Goal: Task Accomplishment & Management: Manage account settings

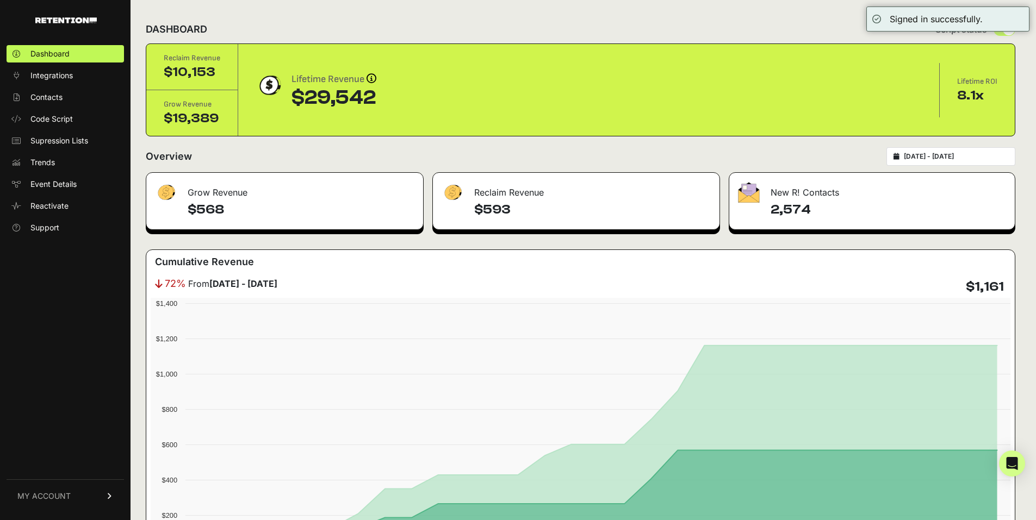
click at [956, 158] on input "[DATE] - [DATE]" at bounding box center [956, 156] width 104 height 9
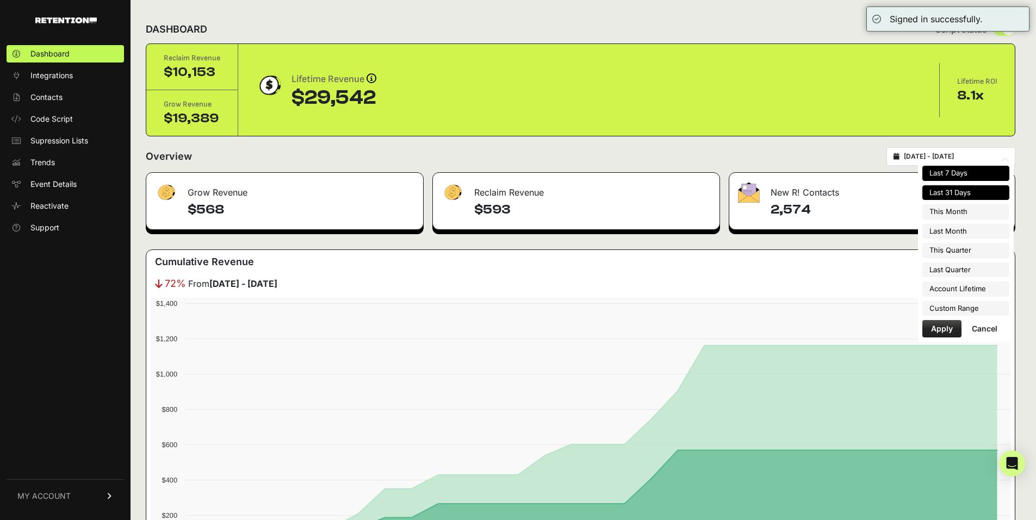
click at [949, 175] on li "Last 7 Days" at bounding box center [965, 173] width 87 height 15
type input "2025-09-16 - 2025-09-22"
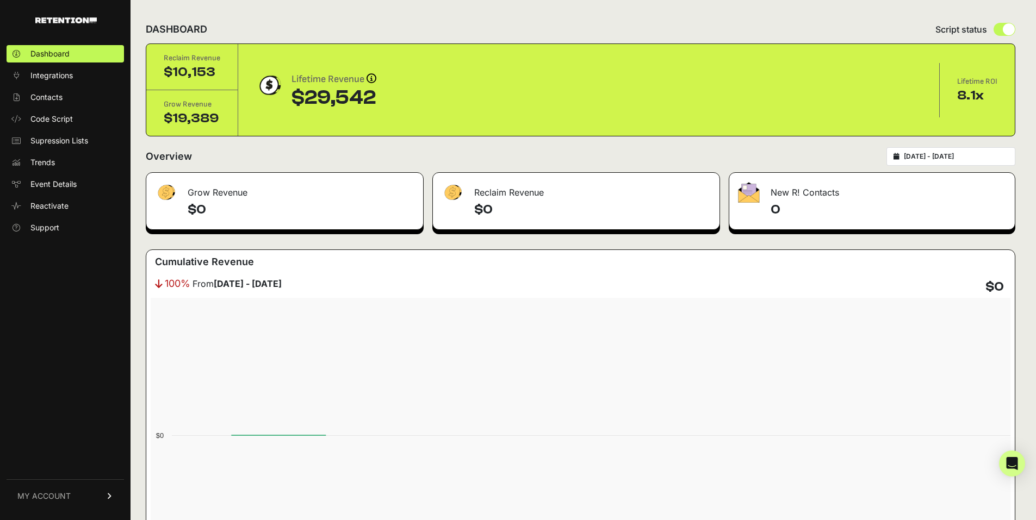
click at [957, 164] on div "[DATE] - [DATE]" at bounding box center [950, 156] width 129 height 18
type input "[DATE]"
click at [958, 160] on input "[DATE] - [DATE]" at bounding box center [956, 156] width 104 height 9
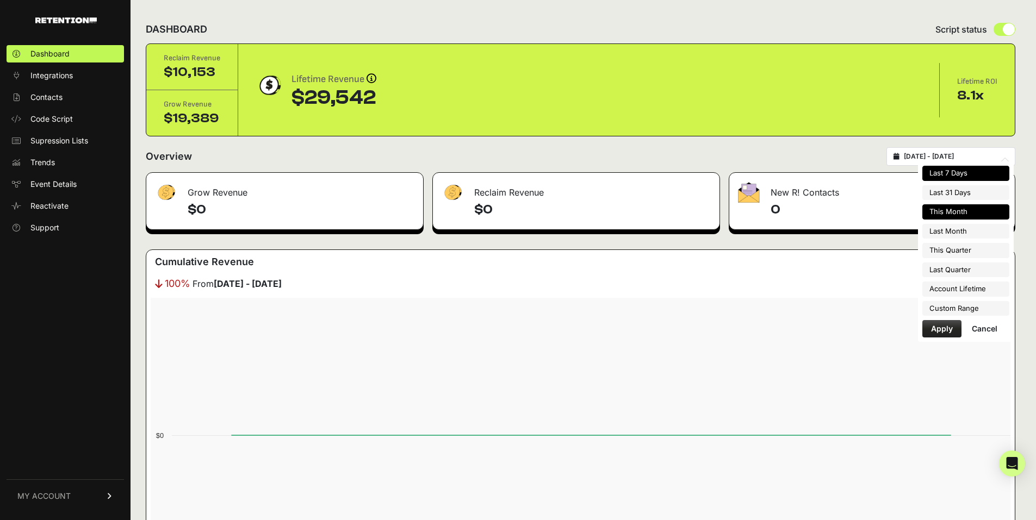
type input "[DATE]"
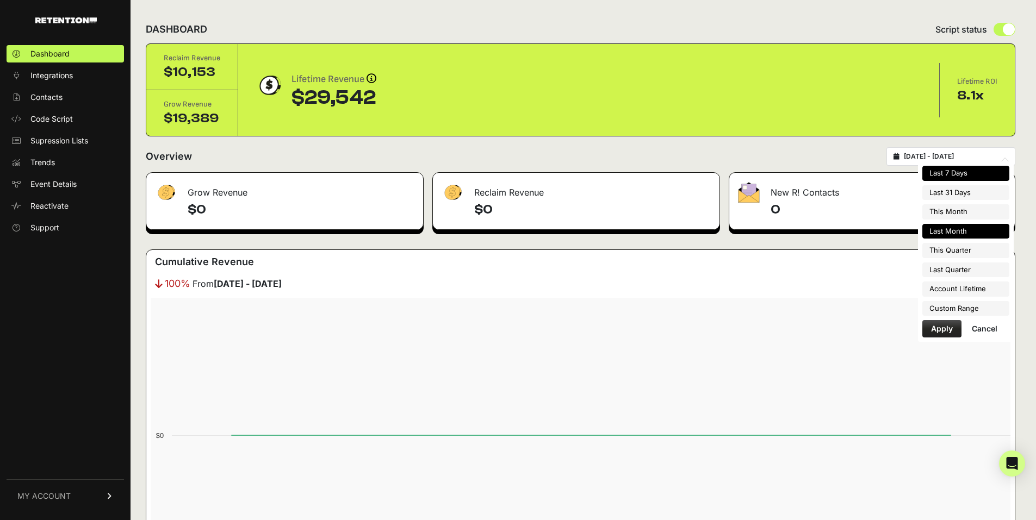
type input "[DATE]"
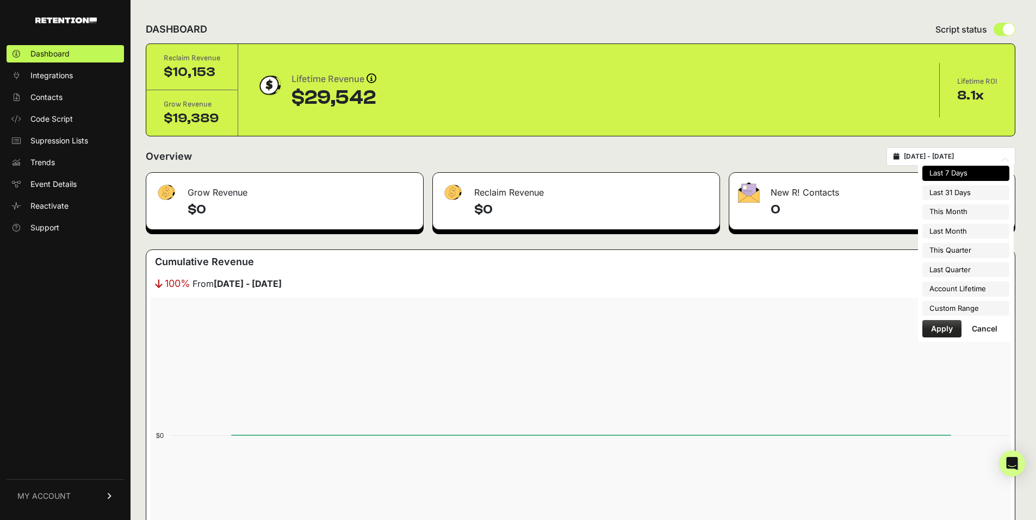
type input "[DATE]"
click at [967, 310] on li "Custom Range" at bounding box center [965, 308] width 87 height 15
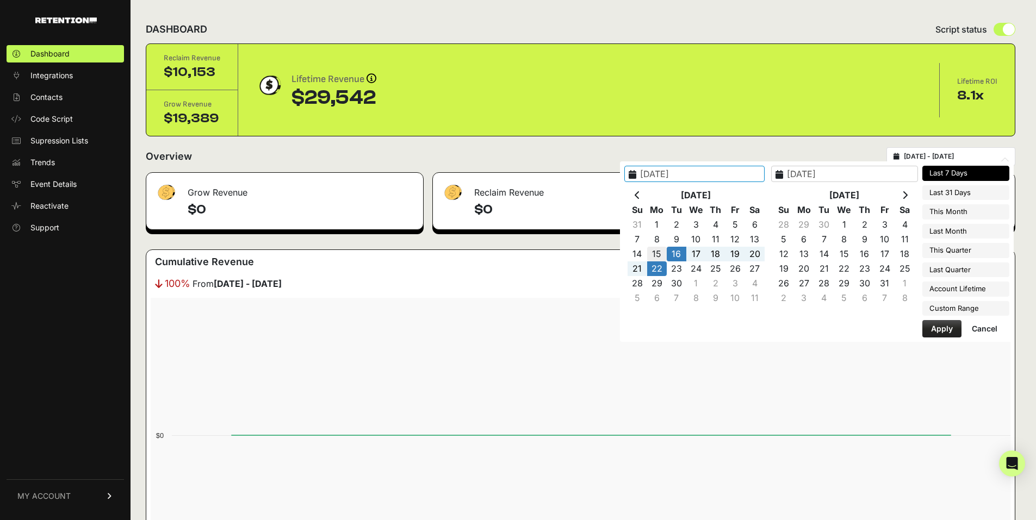
type input "2025-09-15"
type input "2025-09-21"
type input "2025-09-15"
click at [948, 331] on button "Apply" at bounding box center [941, 328] width 39 height 17
type input "2025-09-15 - 2025-09-21"
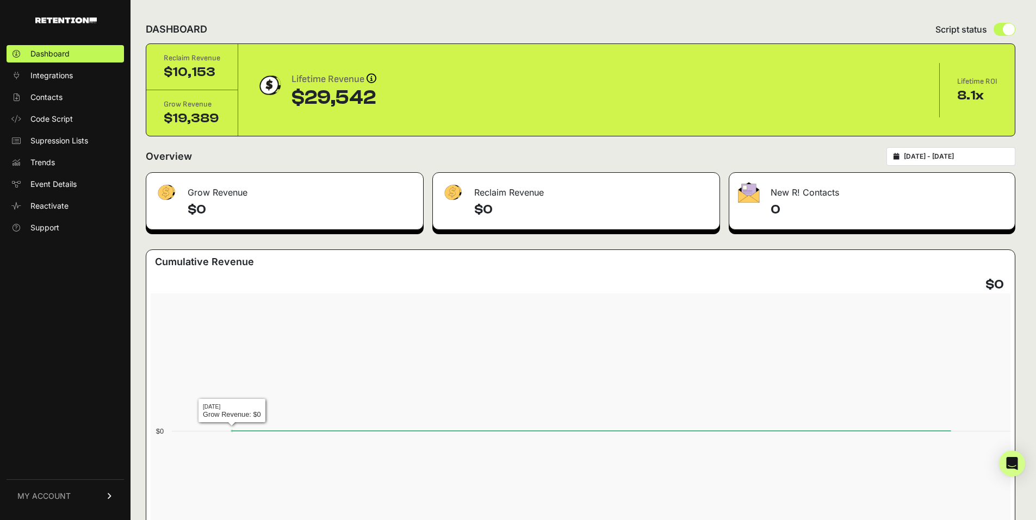
click at [86, 319] on div "Dashboard Integrations Contacts Code Script Supression Lists Trends Event Detai…" at bounding box center [65, 276] width 130 height 485
click at [66, 108] on ul "Dashboard Integrations Contacts Code Script Supression Lists Trends Event Detai…" at bounding box center [65, 140] width 117 height 191
click at [65, 79] on span "Integrations" at bounding box center [51, 75] width 42 height 11
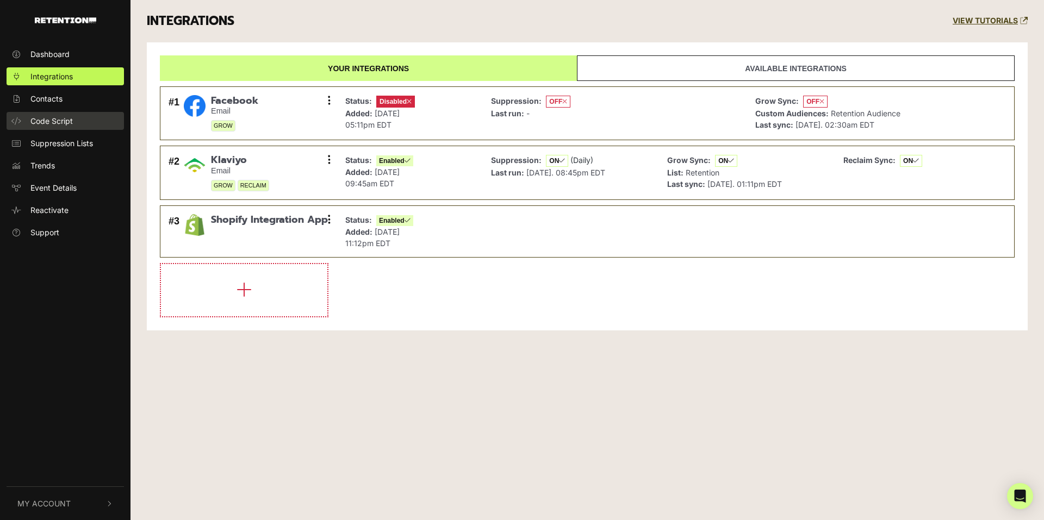
click at [67, 117] on span "Code Script" at bounding box center [51, 120] width 42 height 11
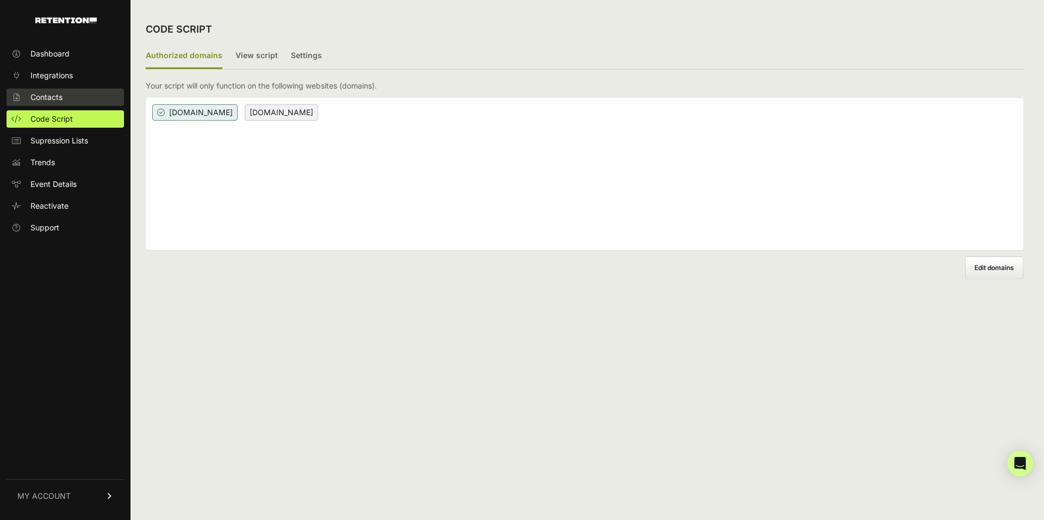
click at [67, 91] on link "Contacts" at bounding box center [65, 97] width 117 height 17
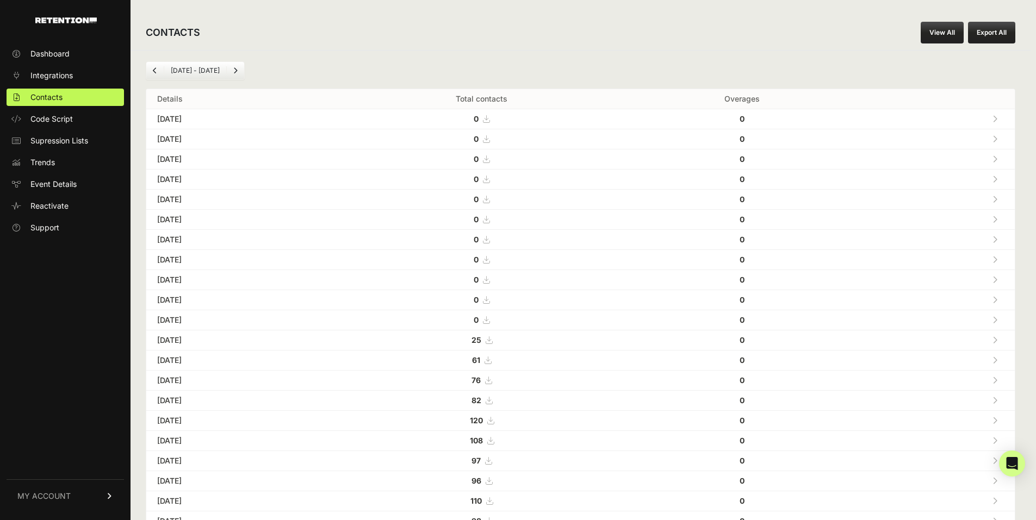
click at [59, 493] on span "MY ACCOUNT" at bounding box center [43, 496] width 53 height 11
click at [59, 464] on link "Billing" at bounding box center [65, 460] width 117 height 17
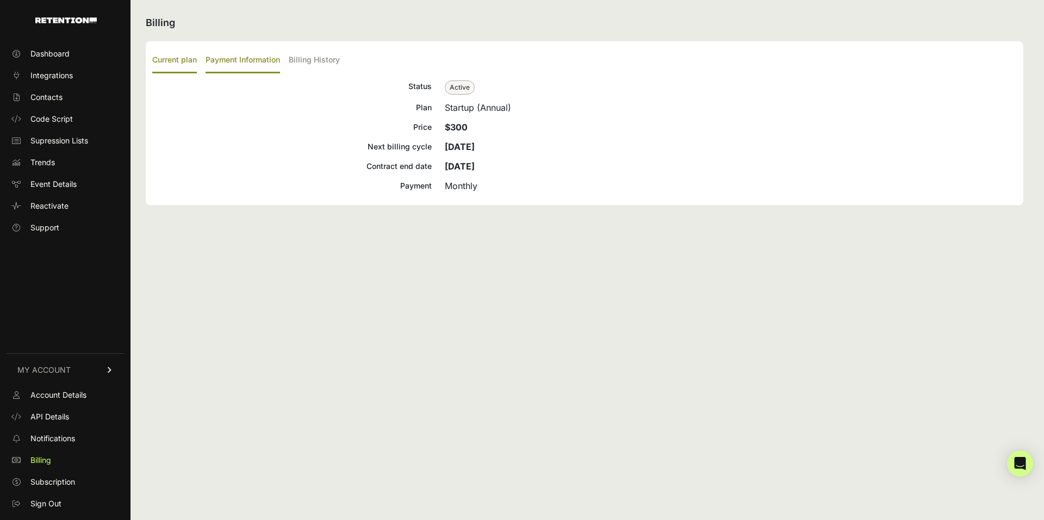
click at [236, 61] on label "Payment Information" at bounding box center [242, 61] width 74 height 26
click at [0, 0] on input "Payment Information" at bounding box center [0, 0] width 0 height 0
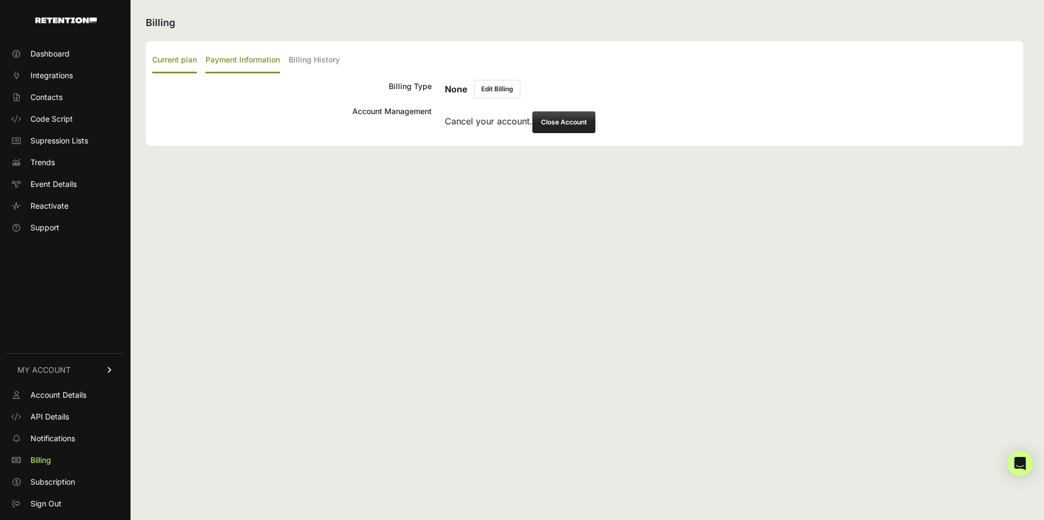
click at [184, 58] on label "Current plan" at bounding box center [174, 61] width 45 height 26
click at [0, 0] on input "Current plan" at bounding box center [0, 0] width 0 height 0
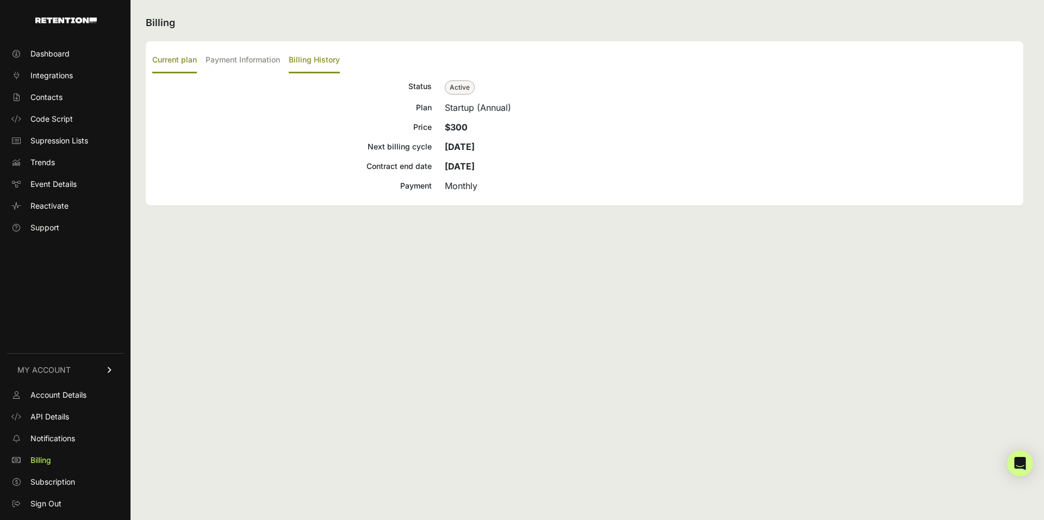
click at [303, 55] on label "Billing History" at bounding box center [314, 61] width 51 height 26
click at [0, 0] on input "Billing History" at bounding box center [0, 0] width 0 height 0
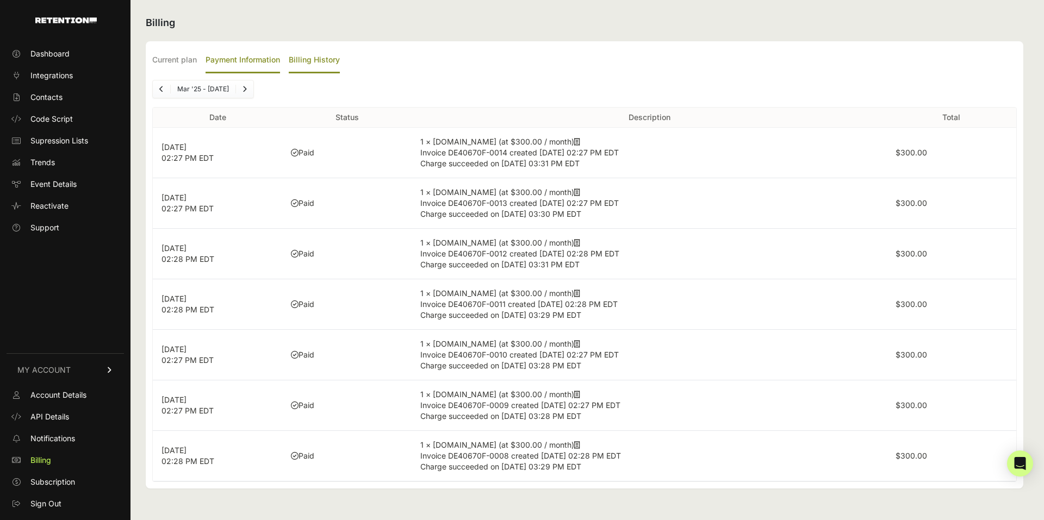
click at [234, 53] on label "Payment Information" at bounding box center [242, 61] width 74 height 26
click at [0, 0] on input "Payment Information" at bounding box center [0, 0] width 0 height 0
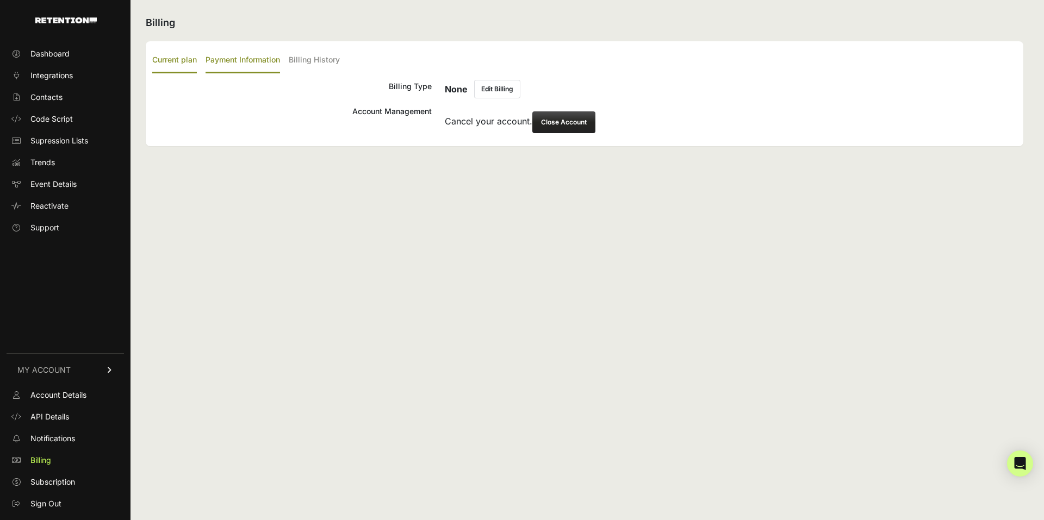
click at [178, 59] on label "Current plan" at bounding box center [174, 61] width 45 height 26
click at [0, 0] on input "Current plan" at bounding box center [0, 0] width 0 height 0
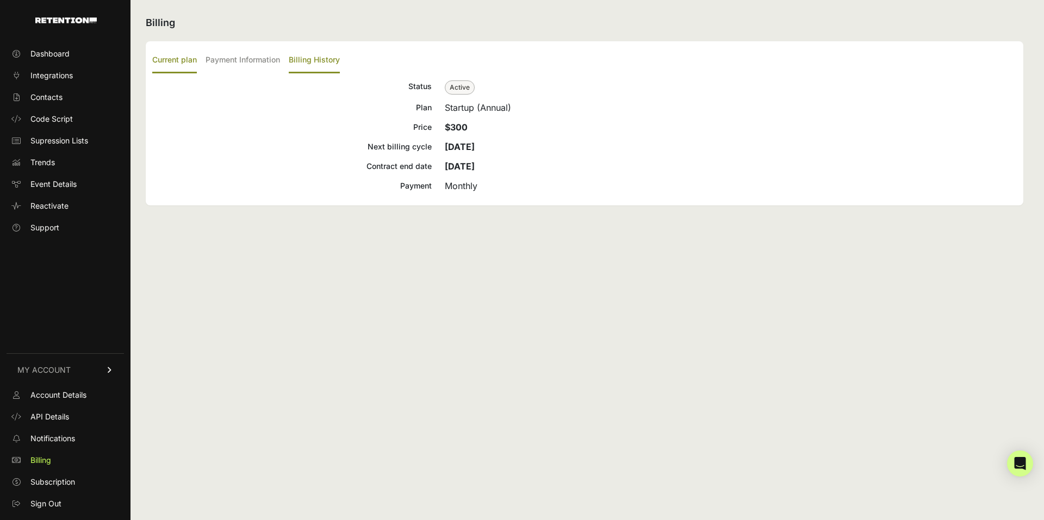
click at [303, 59] on label "Billing History" at bounding box center [314, 61] width 51 height 26
click at [0, 0] on input "Billing History" at bounding box center [0, 0] width 0 height 0
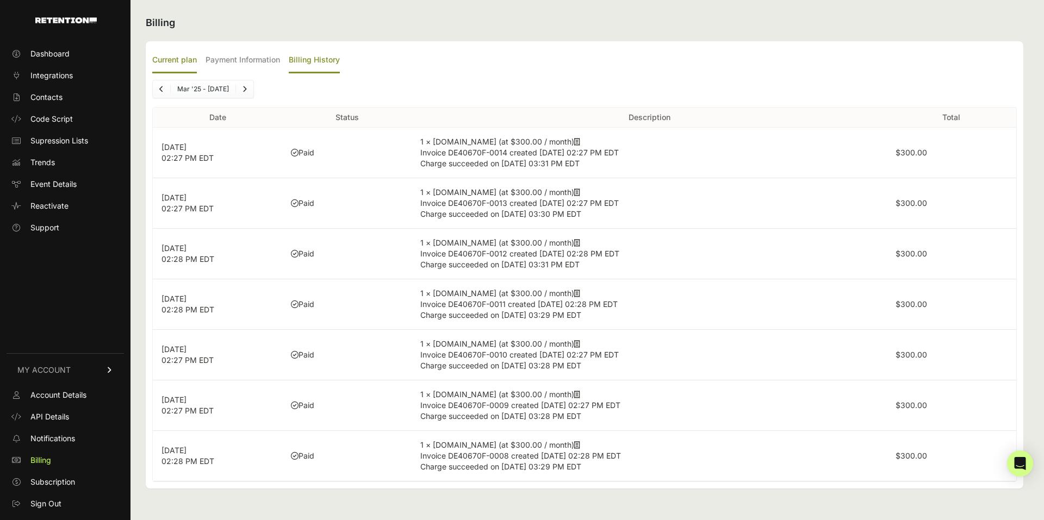
click at [184, 61] on label "Current plan" at bounding box center [174, 61] width 45 height 26
click at [0, 0] on input "Current plan" at bounding box center [0, 0] width 0 height 0
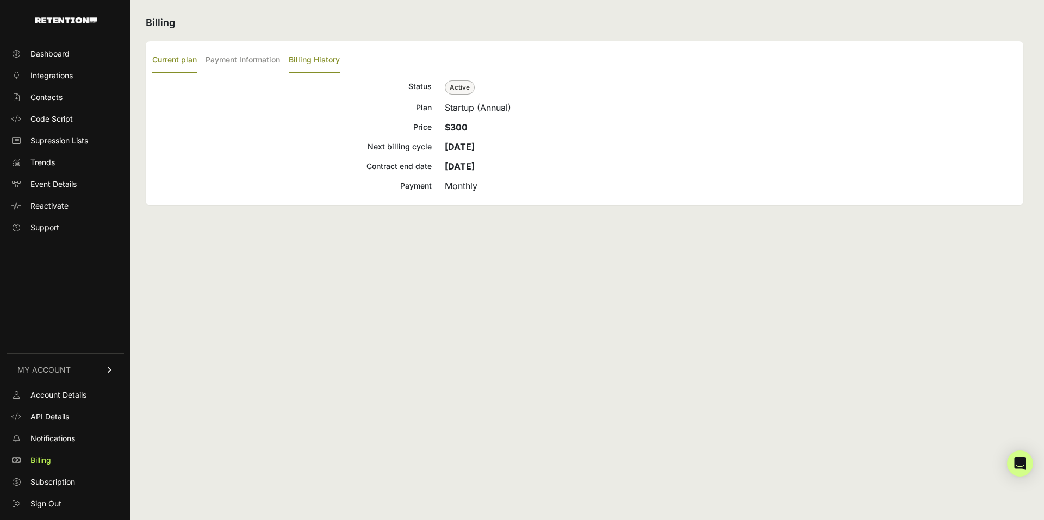
click at [320, 51] on label "Billing History" at bounding box center [314, 61] width 51 height 26
click at [0, 0] on input "Billing History" at bounding box center [0, 0] width 0 height 0
